Goal: Information Seeking & Learning: Understand process/instructions

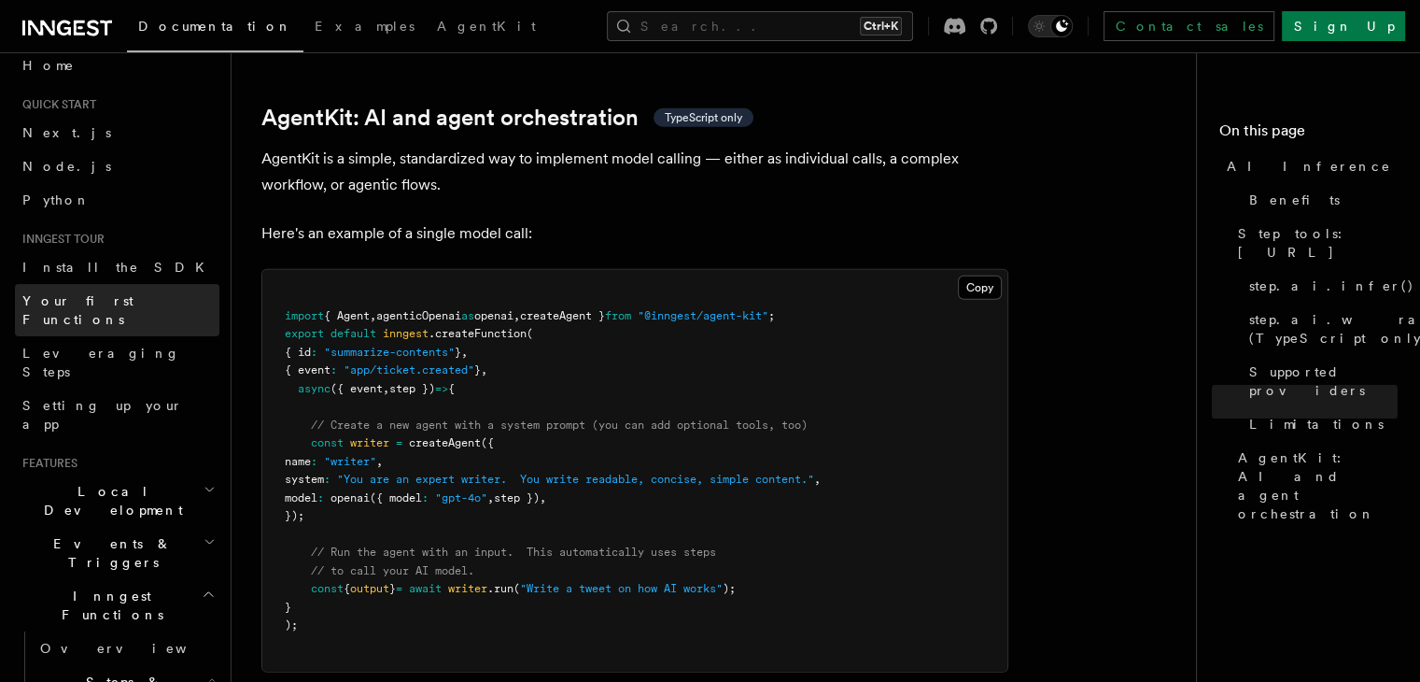
scroll to position [21, 0]
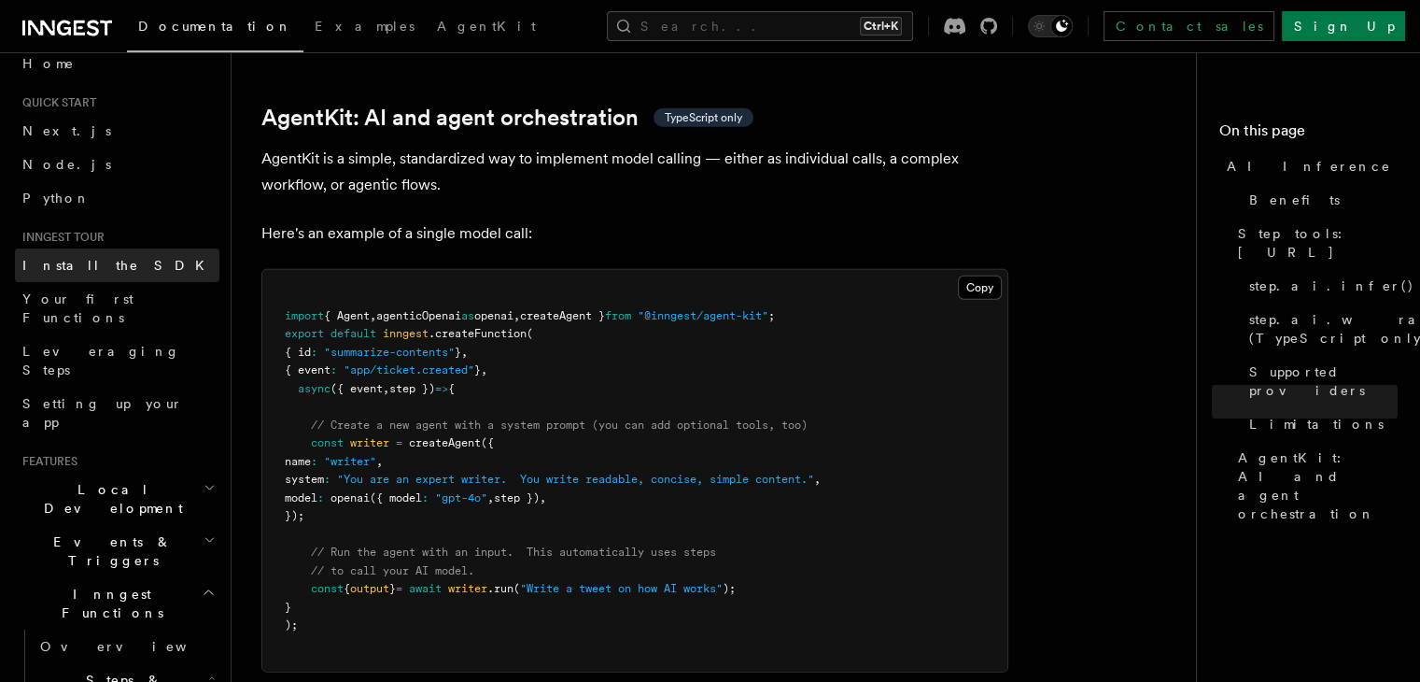
click at [82, 270] on span "Install the SDK" at bounding box center [118, 265] width 193 height 15
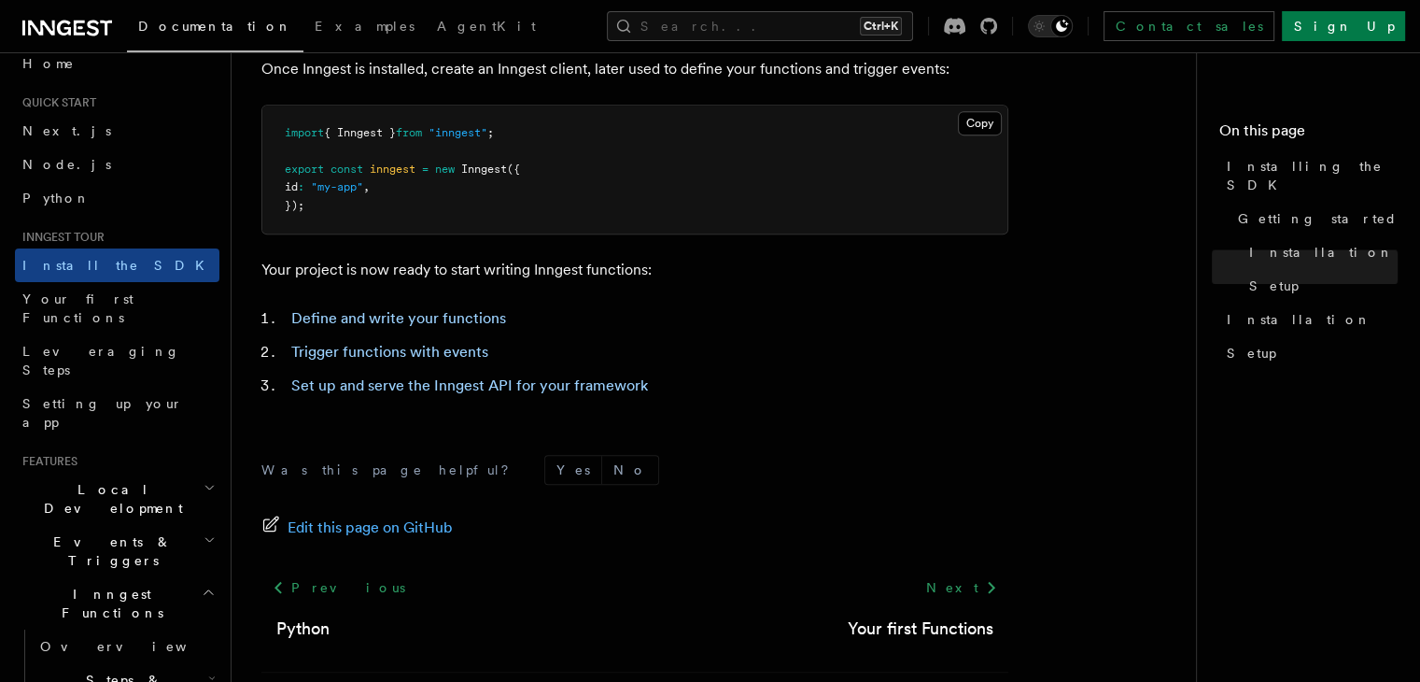
scroll to position [870, 0]
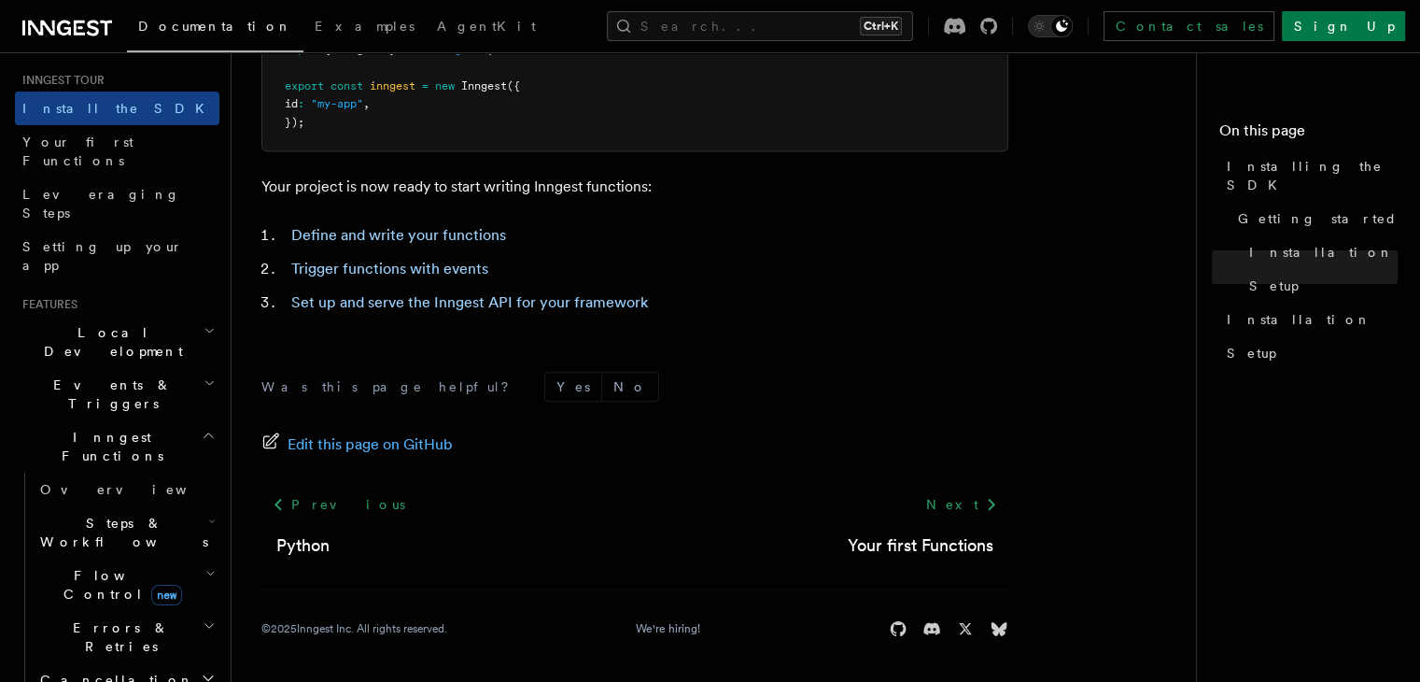
click at [106, 428] on span "Inngest Functions" at bounding box center [108, 446] width 187 height 37
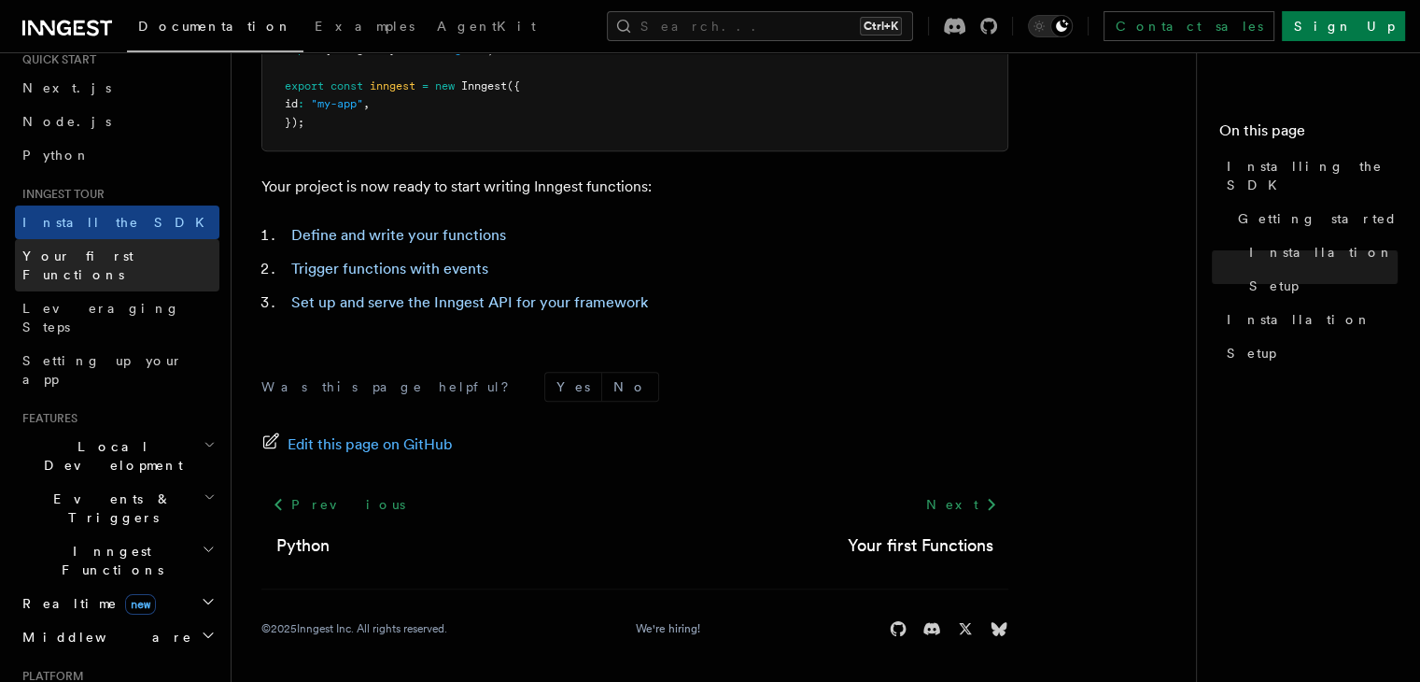
scroll to position [62, 0]
click at [95, 261] on span "Your first Functions" at bounding box center [77, 267] width 111 height 34
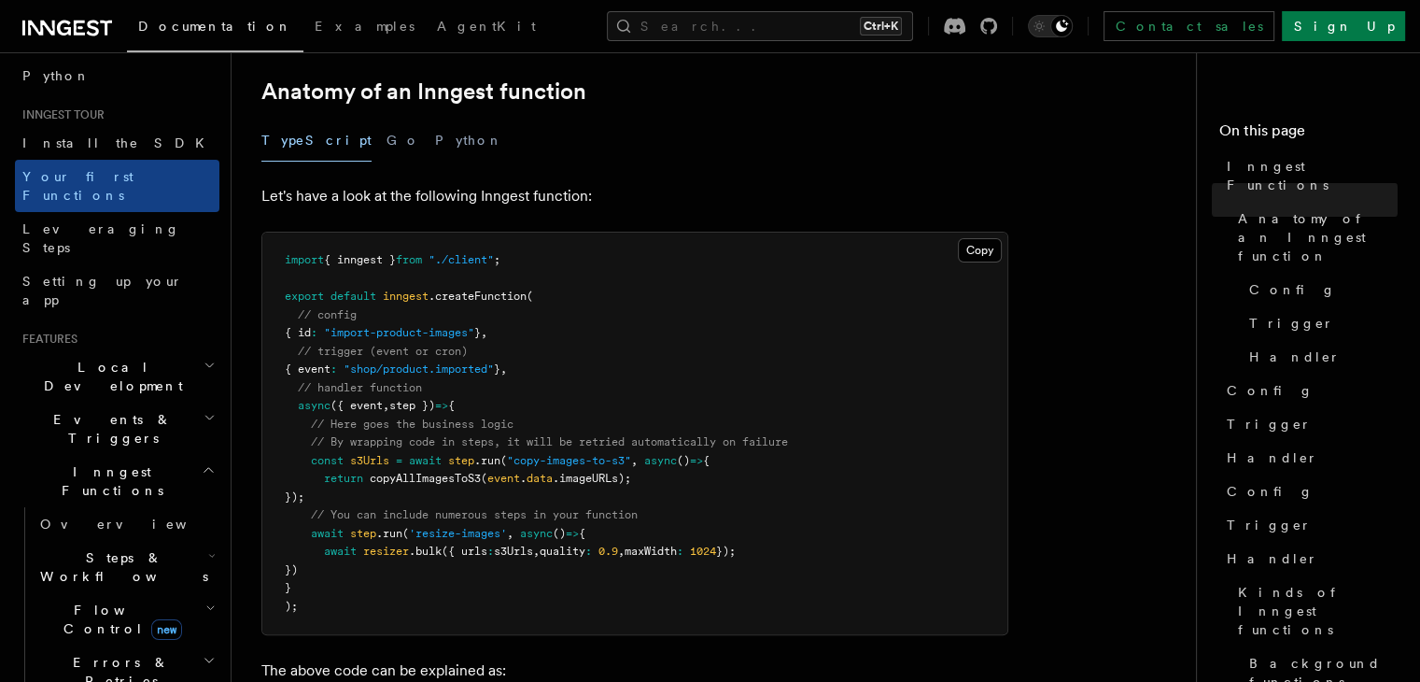
scroll to position [138, 0]
click at [204, 362] on icon "button" at bounding box center [210, 369] width 12 height 15
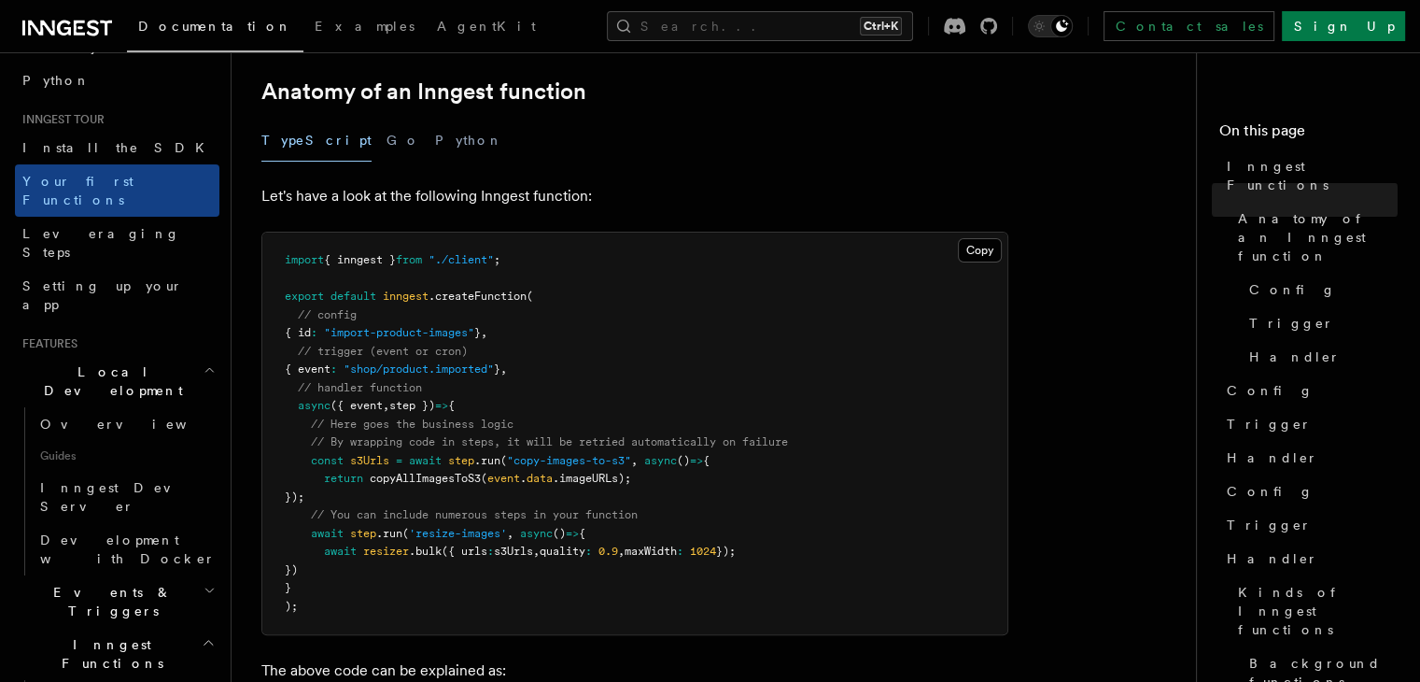
click at [204, 362] on icon "button" at bounding box center [210, 369] width 12 height 15
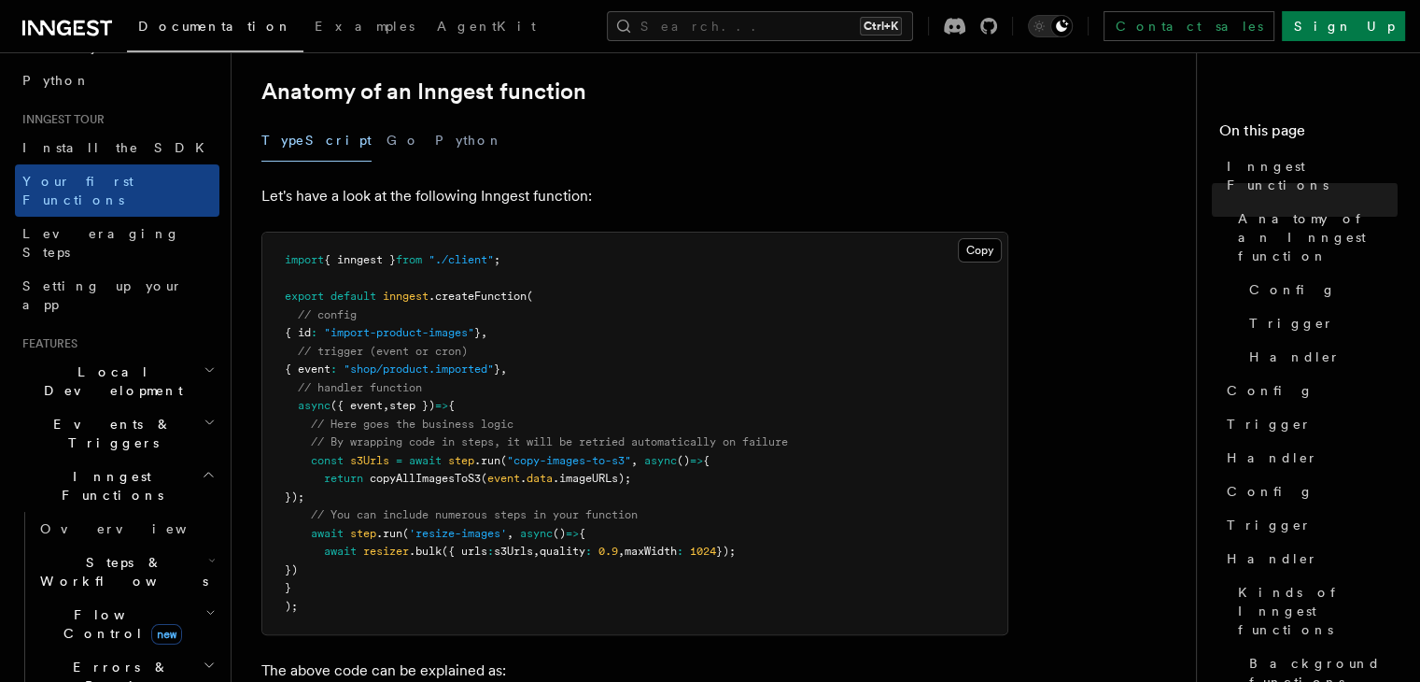
click at [202, 467] on icon "button" at bounding box center [209, 474] width 14 height 15
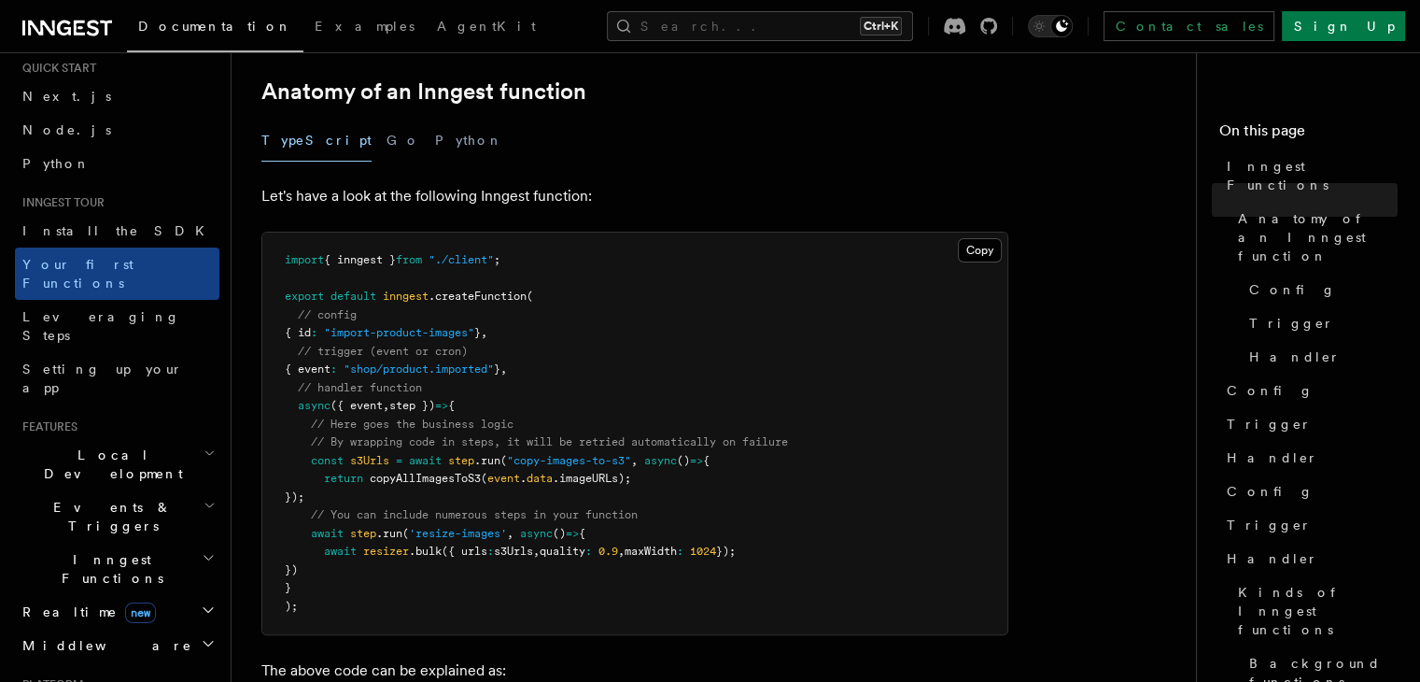
scroll to position [0, 0]
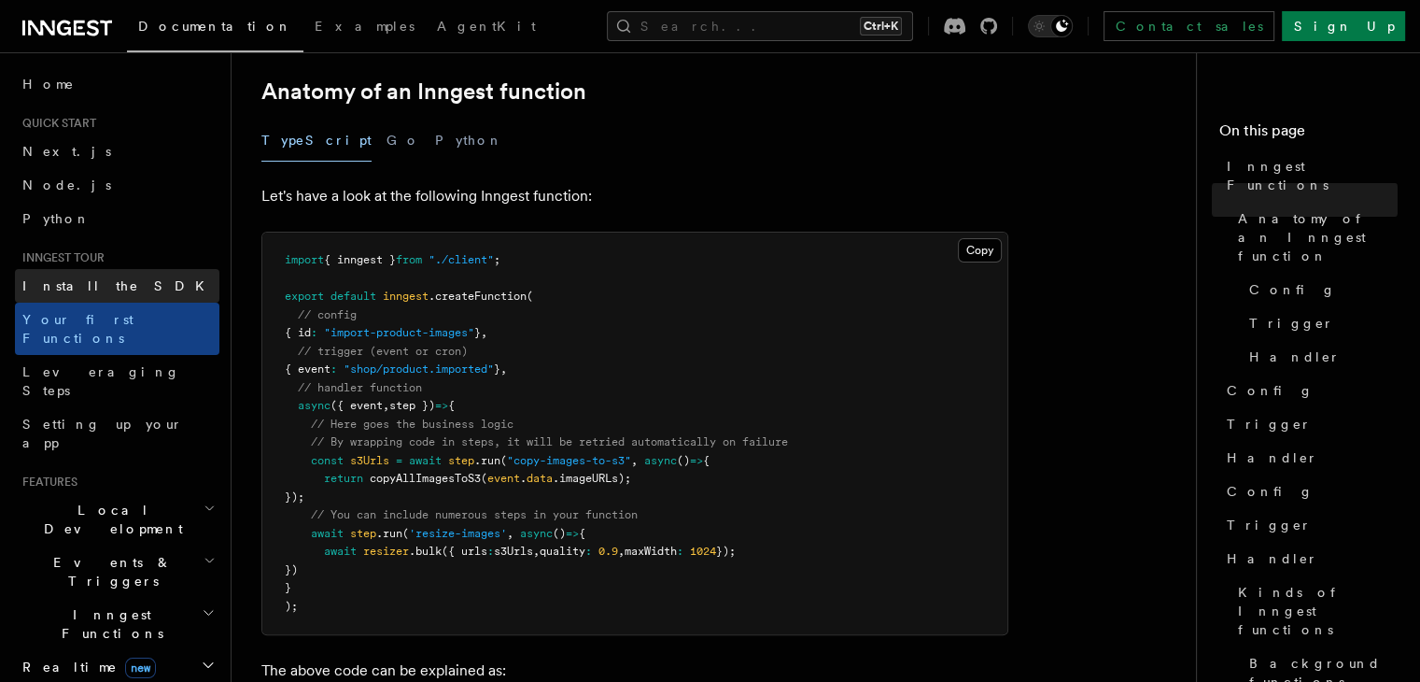
click at [123, 301] on link "Install the SDK" at bounding box center [117, 286] width 205 height 34
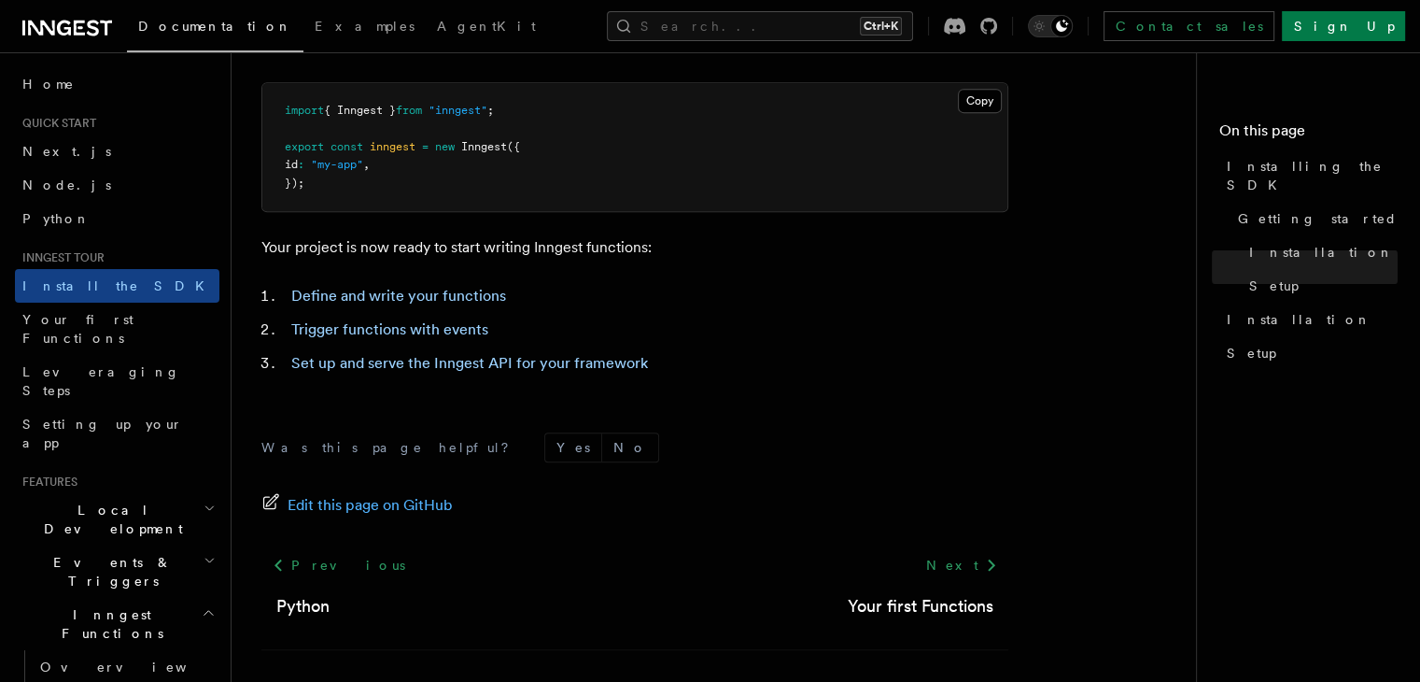
scroll to position [870, 0]
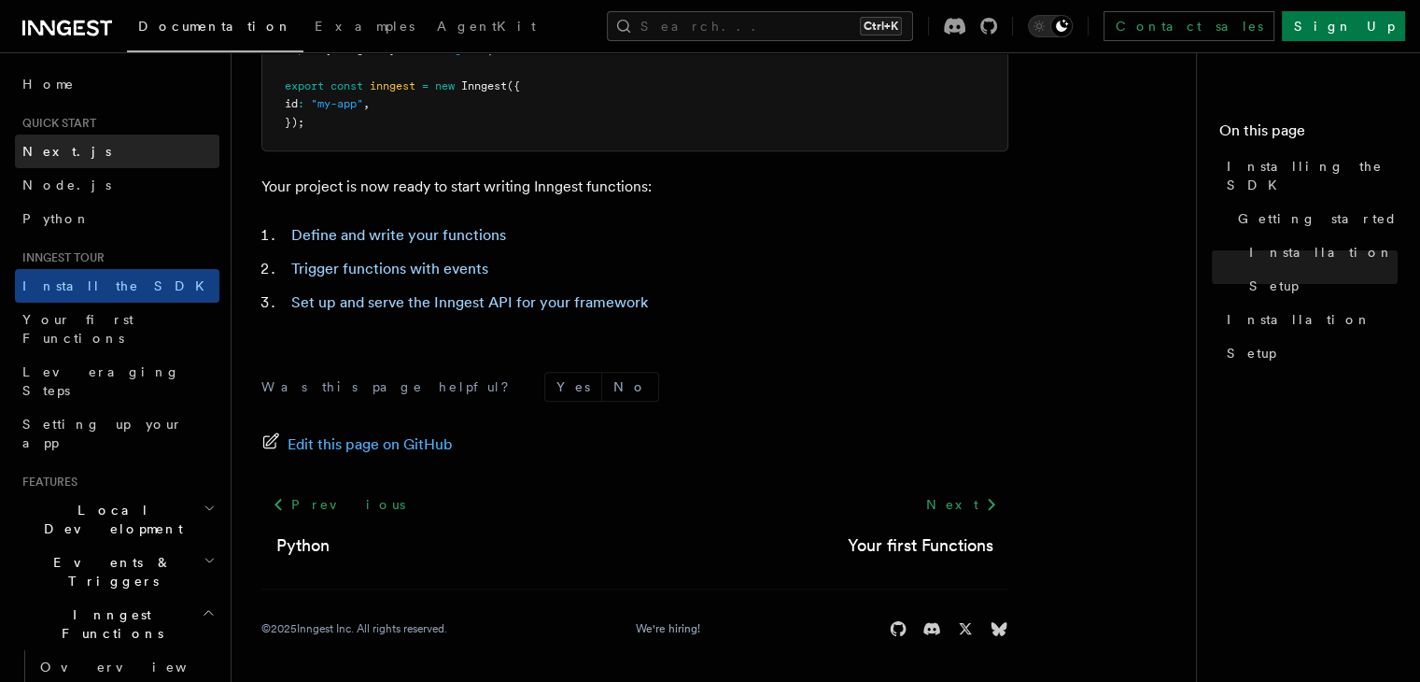
click at [73, 154] on link "Next.js" at bounding box center [117, 151] width 205 height 34
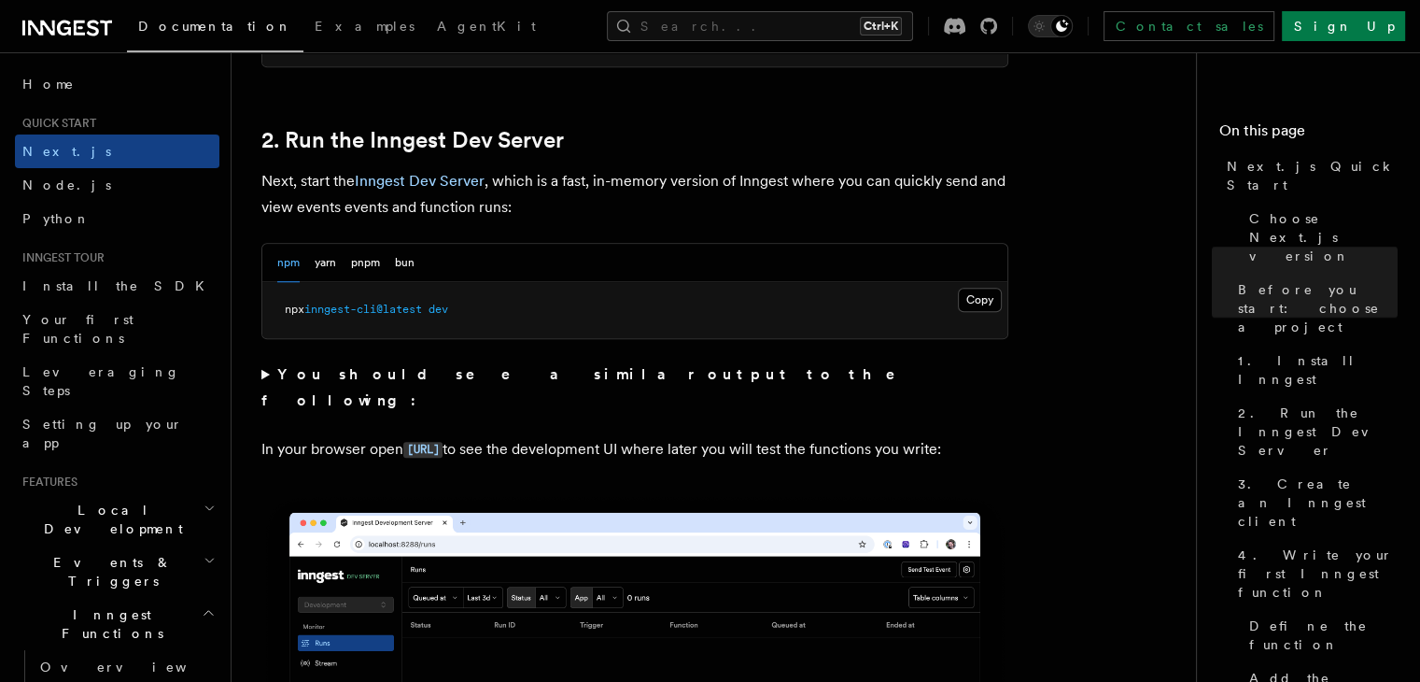
scroll to position [1255, 0]
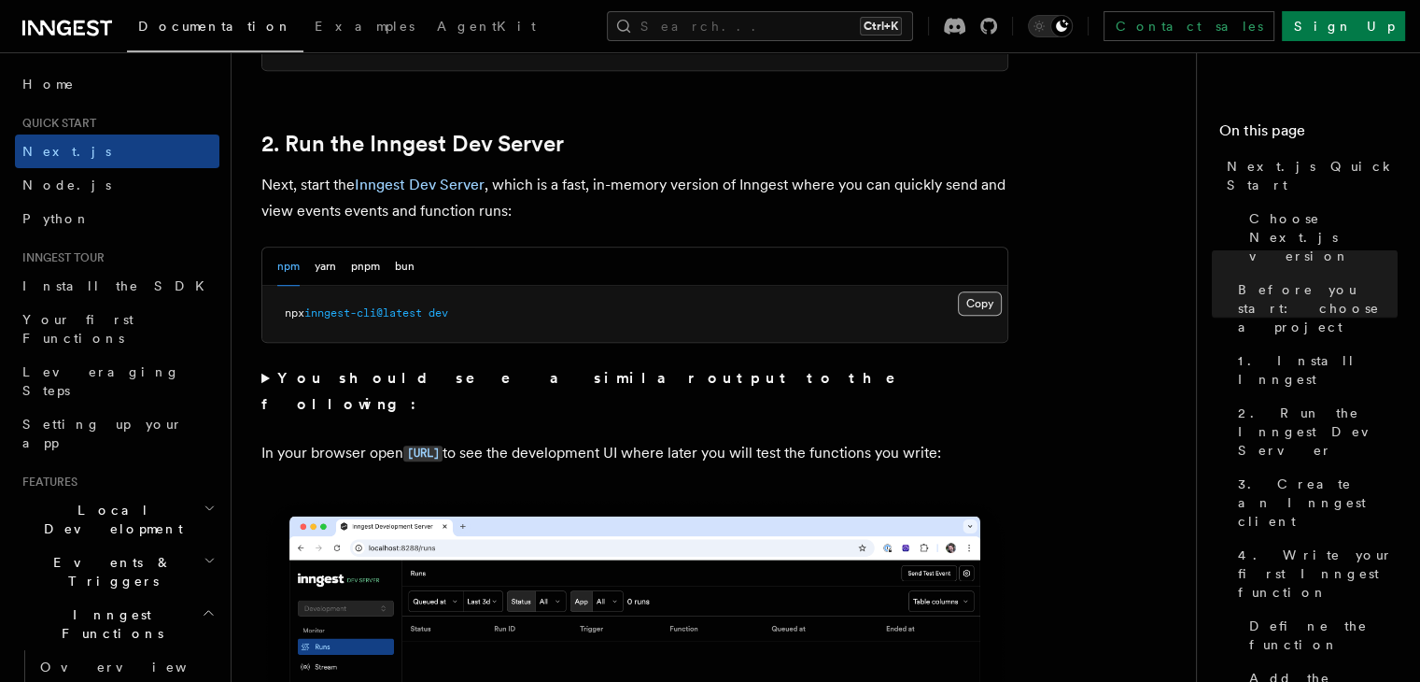
click at [960, 299] on button "Copy Copied" at bounding box center [980, 303] width 44 height 24
